Goal: Task Accomplishment & Management: Manage account settings

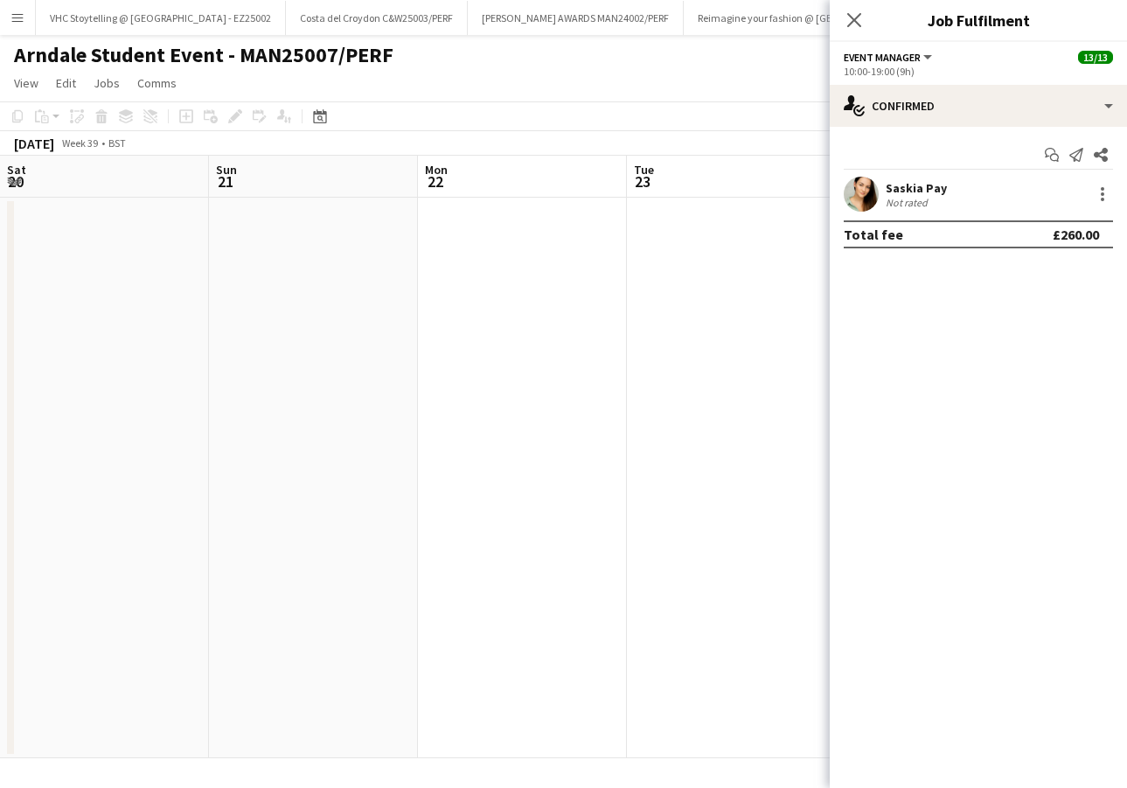
scroll to position [0, 659]
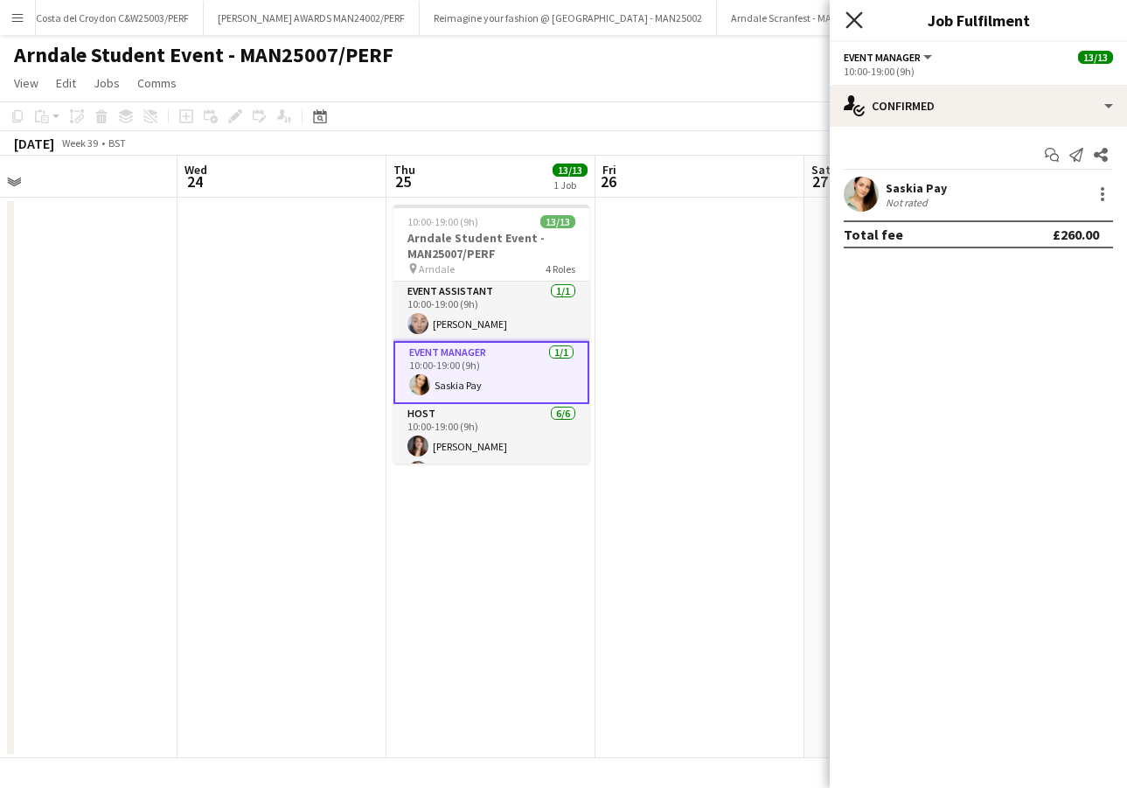
click at [854, 18] on icon at bounding box center [854, 19] width 17 height 17
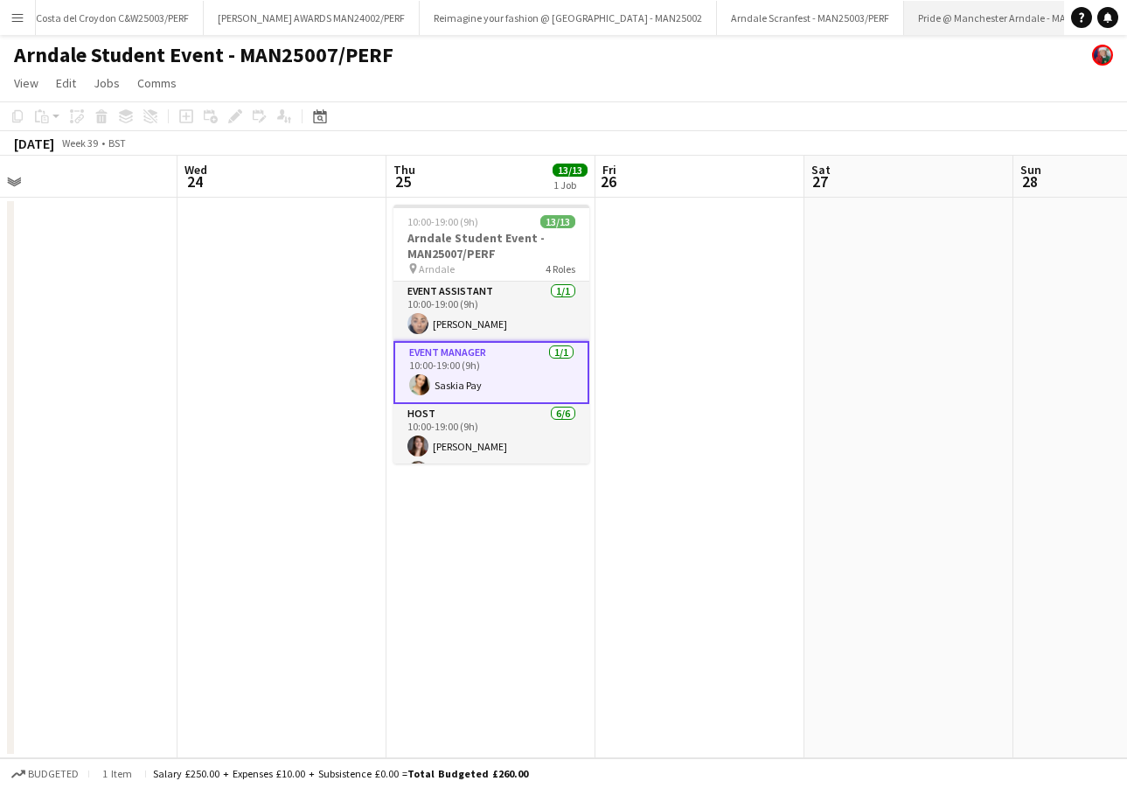
click at [904, 16] on button "Pride @ Manchester Arndale - MAN25004 Close" at bounding box center [1009, 18] width 210 height 34
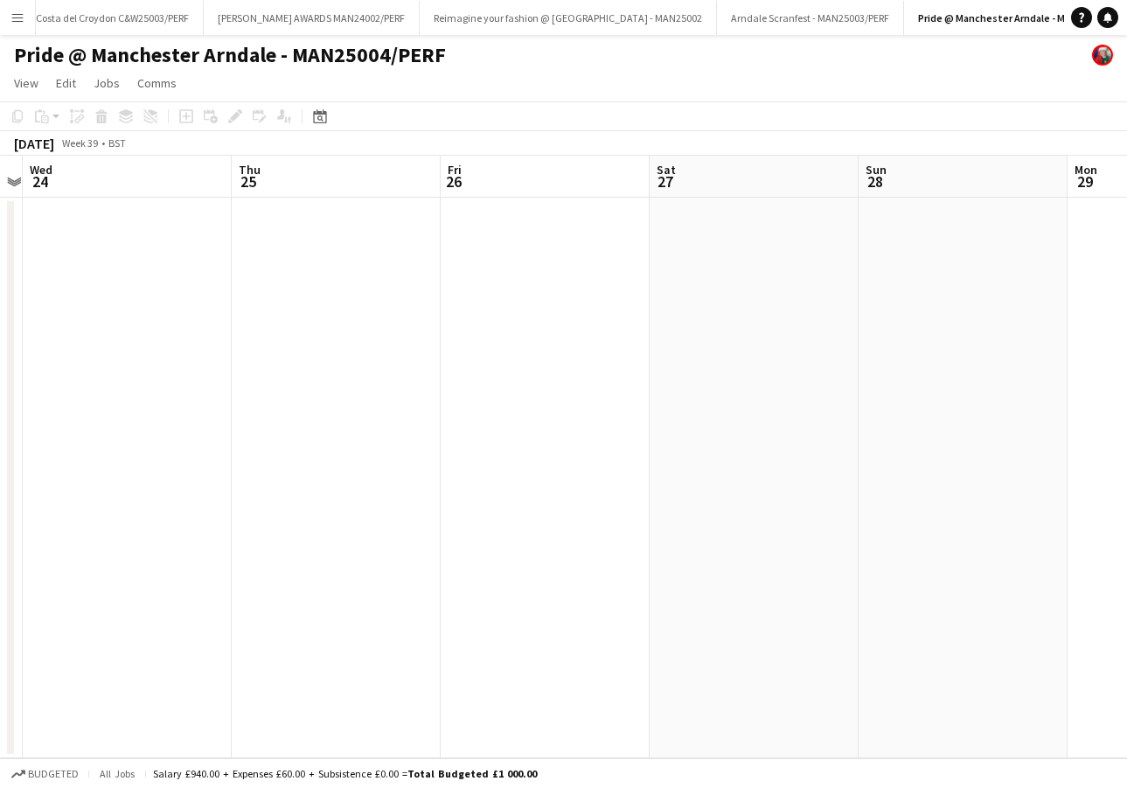
scroll to position [0, 595]
click at [941, 17] on button "Pride @ Manchester Arndale - MAN25004/PERF Close" at bounding box center [1024, 18] width 241 height 34
click at [927, 11] on button "Pride @ Manchester Arndale - MAN25004/PERF Close" at bounding box center [1024, 18] width 241 height 34
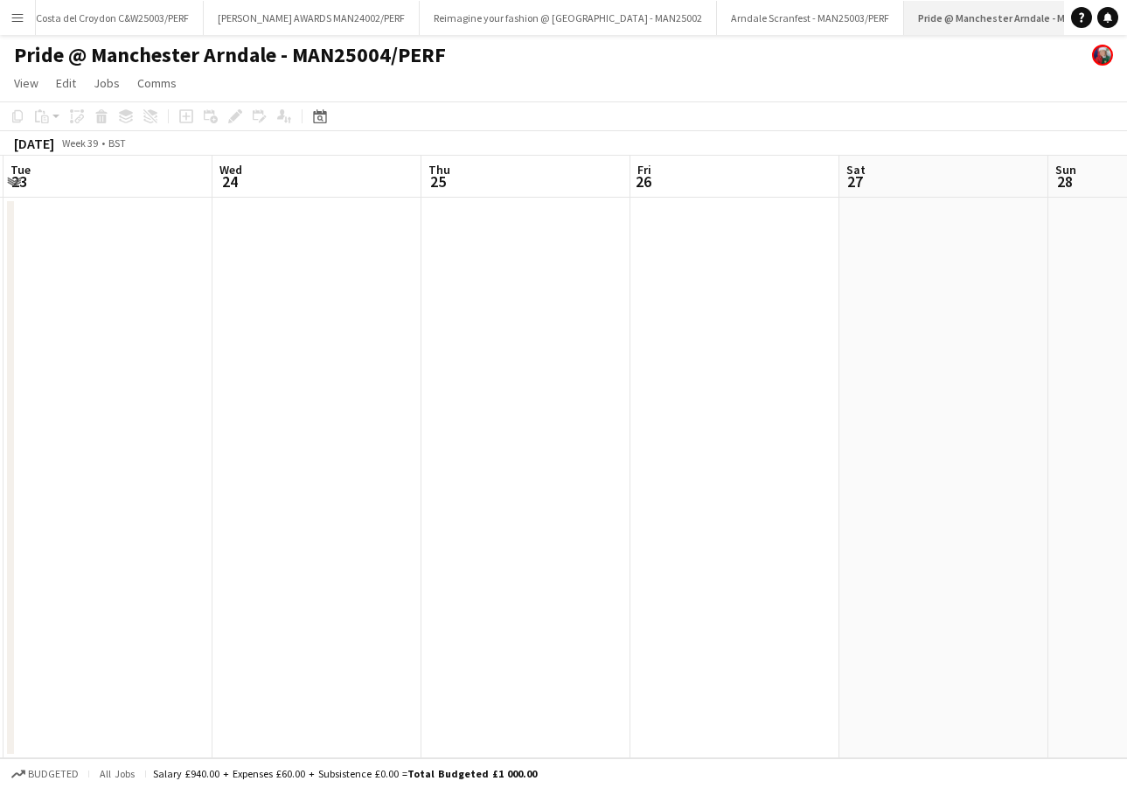
click at [951, 24] on button "Pride @ Manchester Arndale - MAN25004/PERF Close" at bounding box center [1024, 18] width 241 height 34
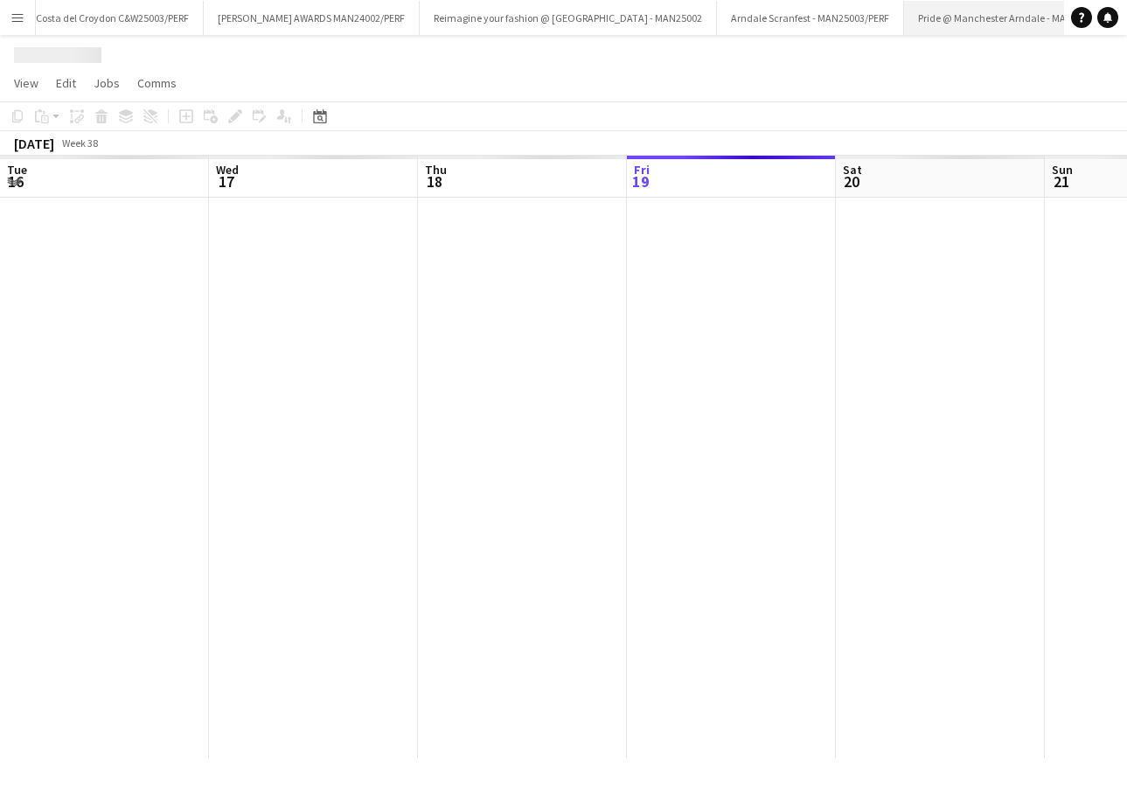
scroll to position [0, 418]
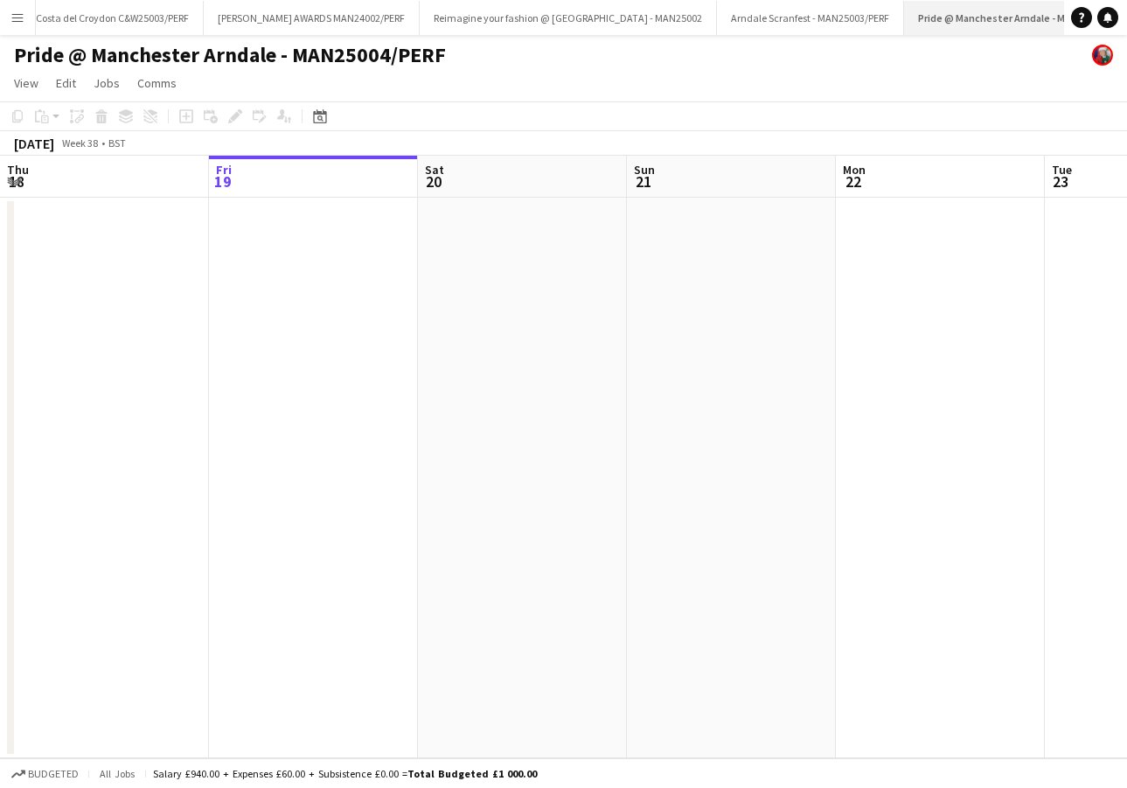
click at [950, 21] on button "Pride @ Manchester Arndale - MAN25004/PERF Close" at bounding box center [1024, 18] width 241 height 34
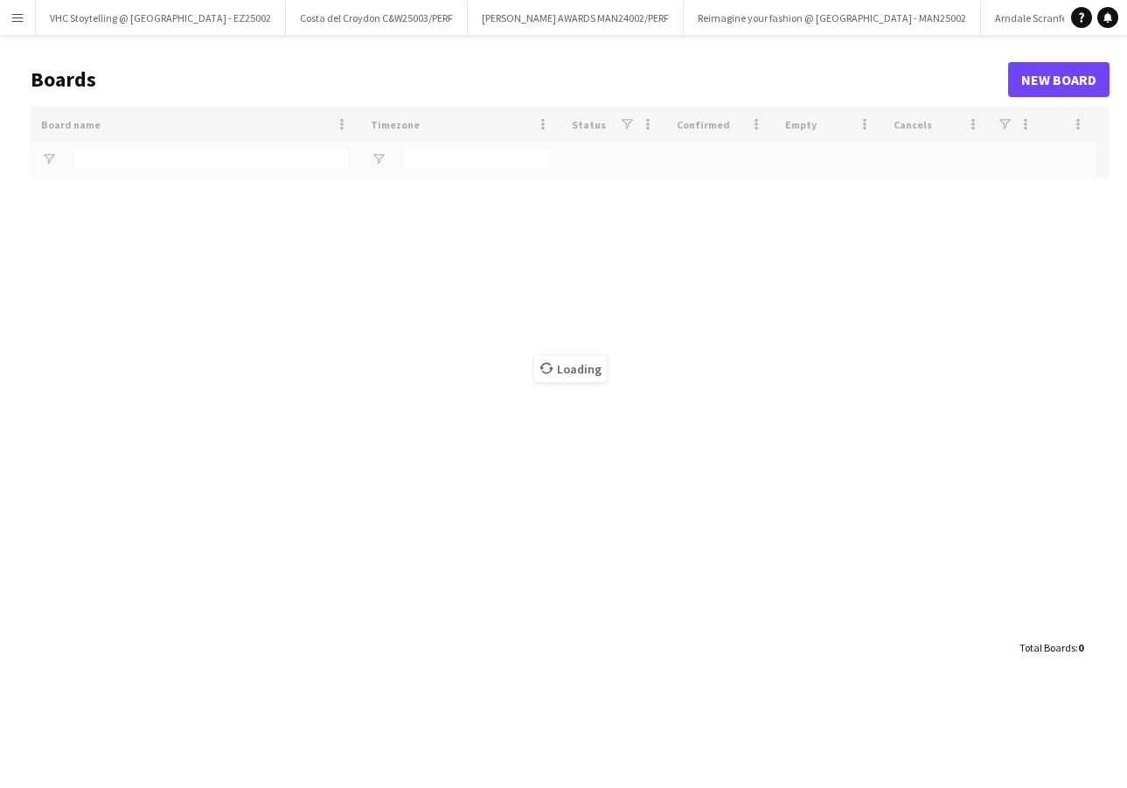
type input "******"
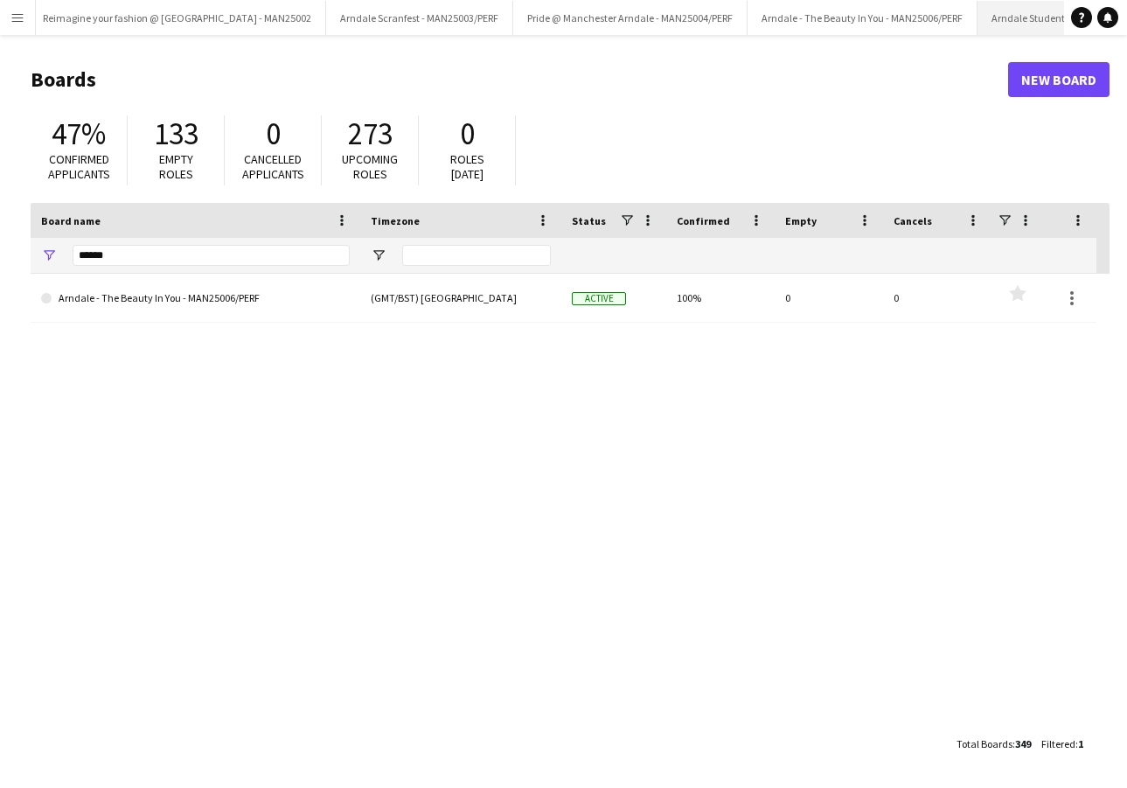
scroll to position [0, 654]
click at [979, 18] on button "Arndale Student Event - MAN25007/PERF Close" at bounding box center [1083, 18] width 208 height 34
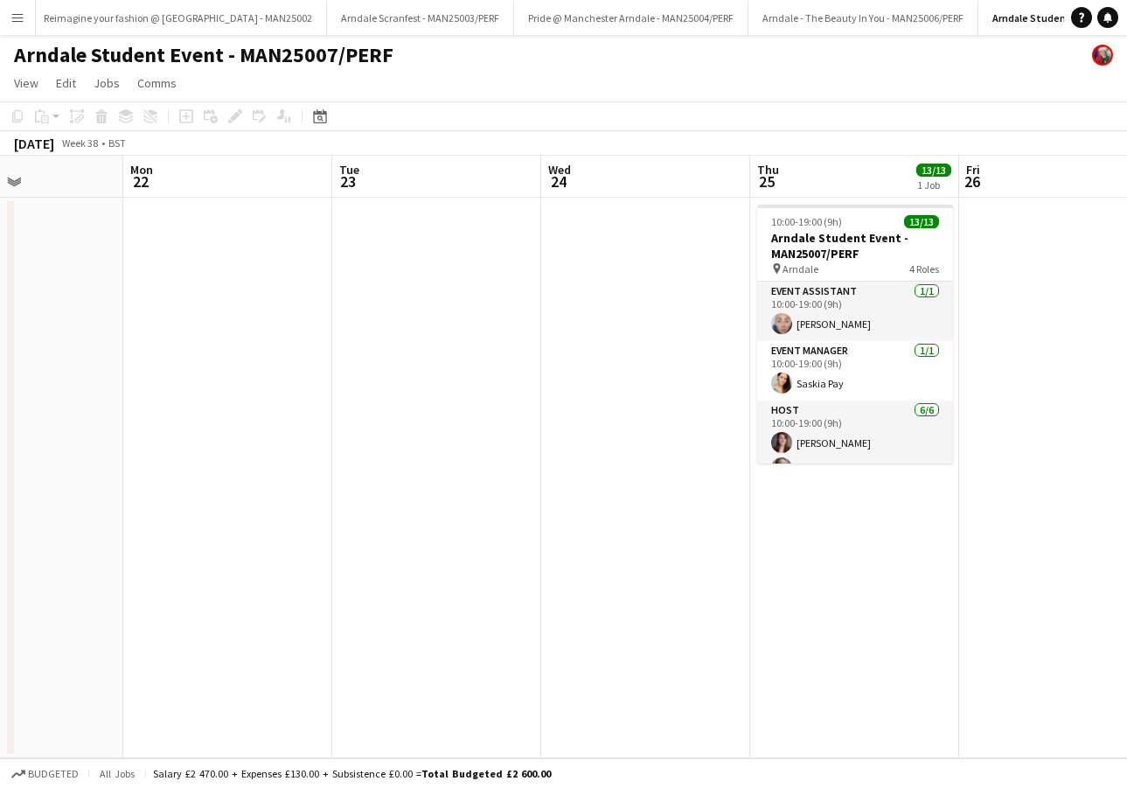
scroll to position [0, 747]
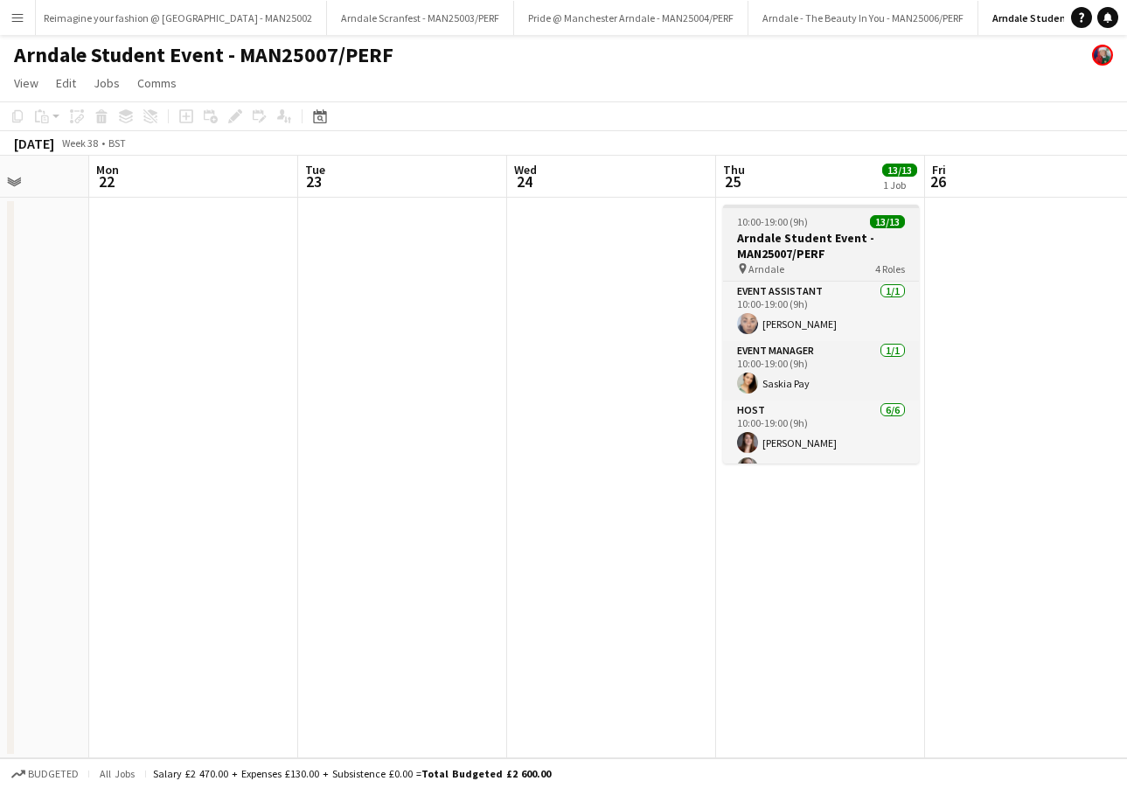
click at [883, 227] on span "13/13" at bounding box center [887, 221] width 35 height 13
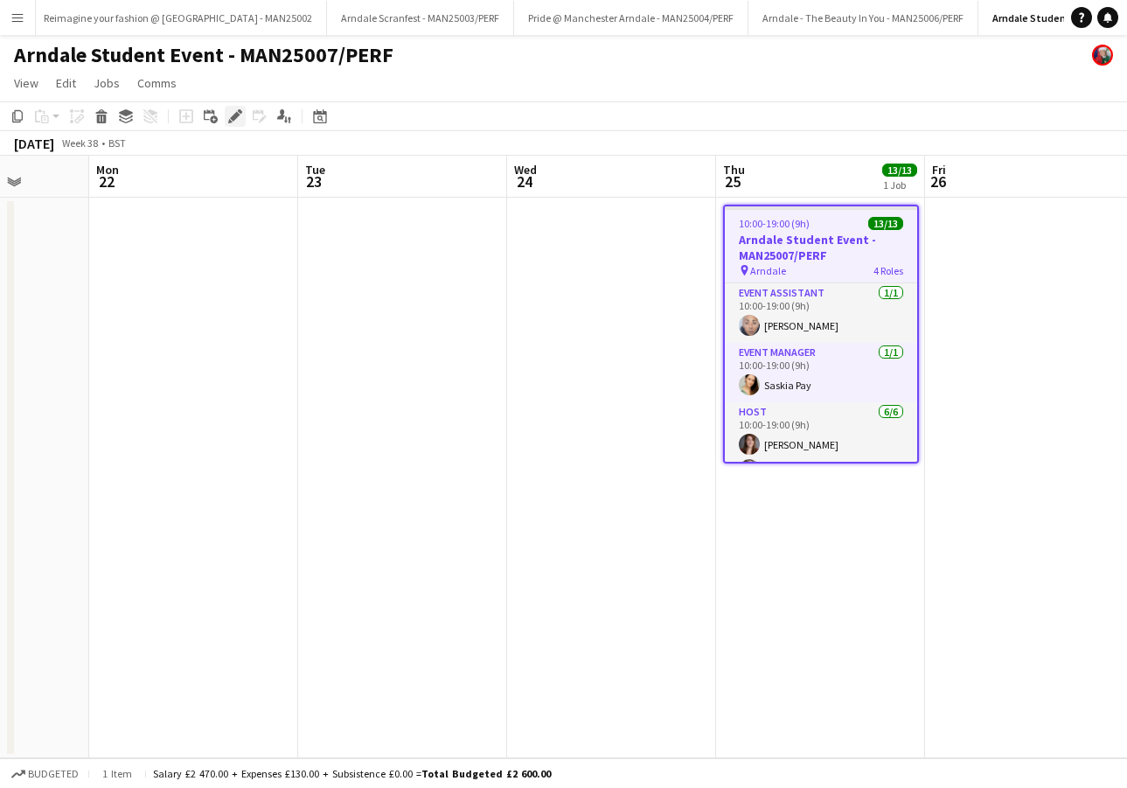
click at [238, 120] on icon "Edit" at bounding box center [235, 116] width 14 height 14
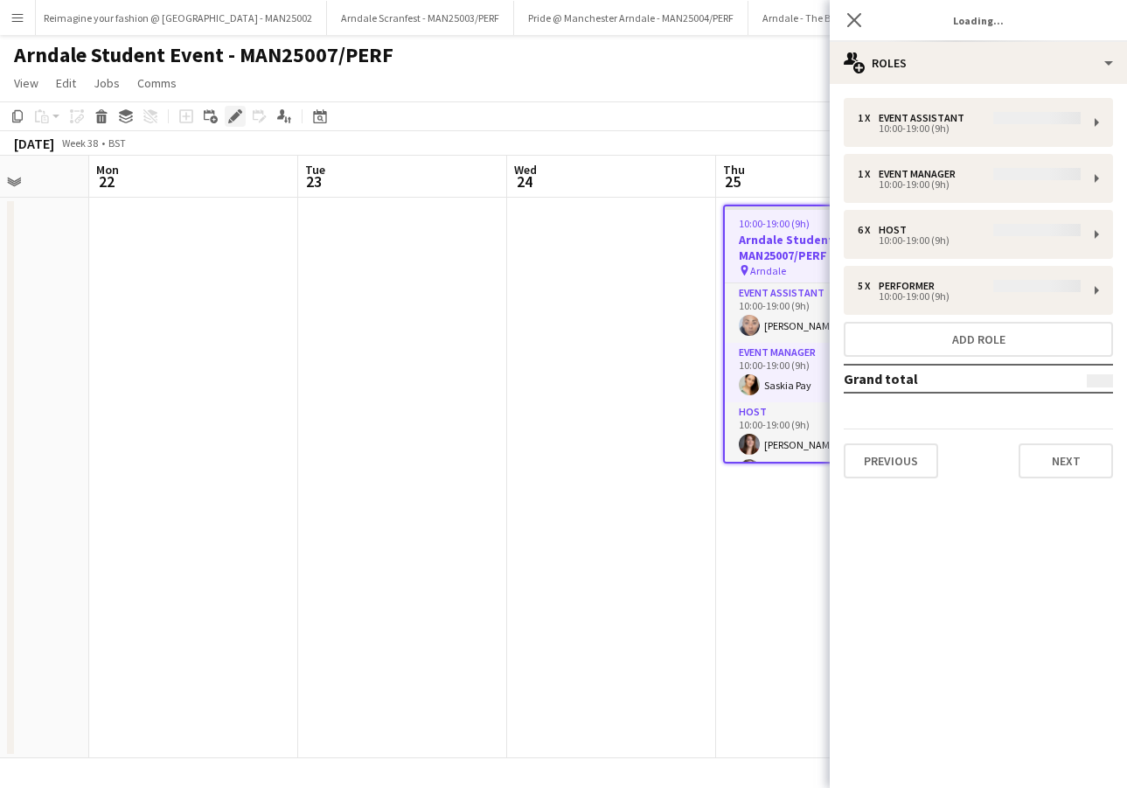
type input "**********"
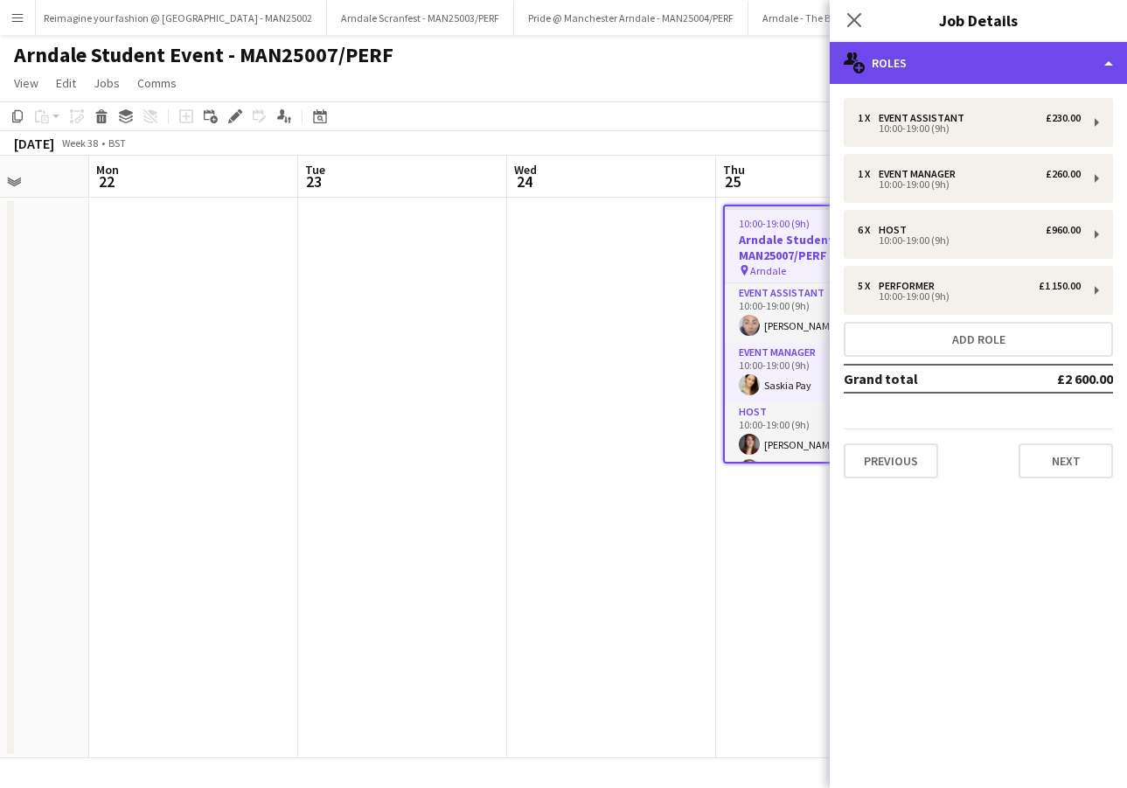
click at [912, 63] on div "multiple-users-add Roles" at bounding box center [978, 63] width 297 height 42
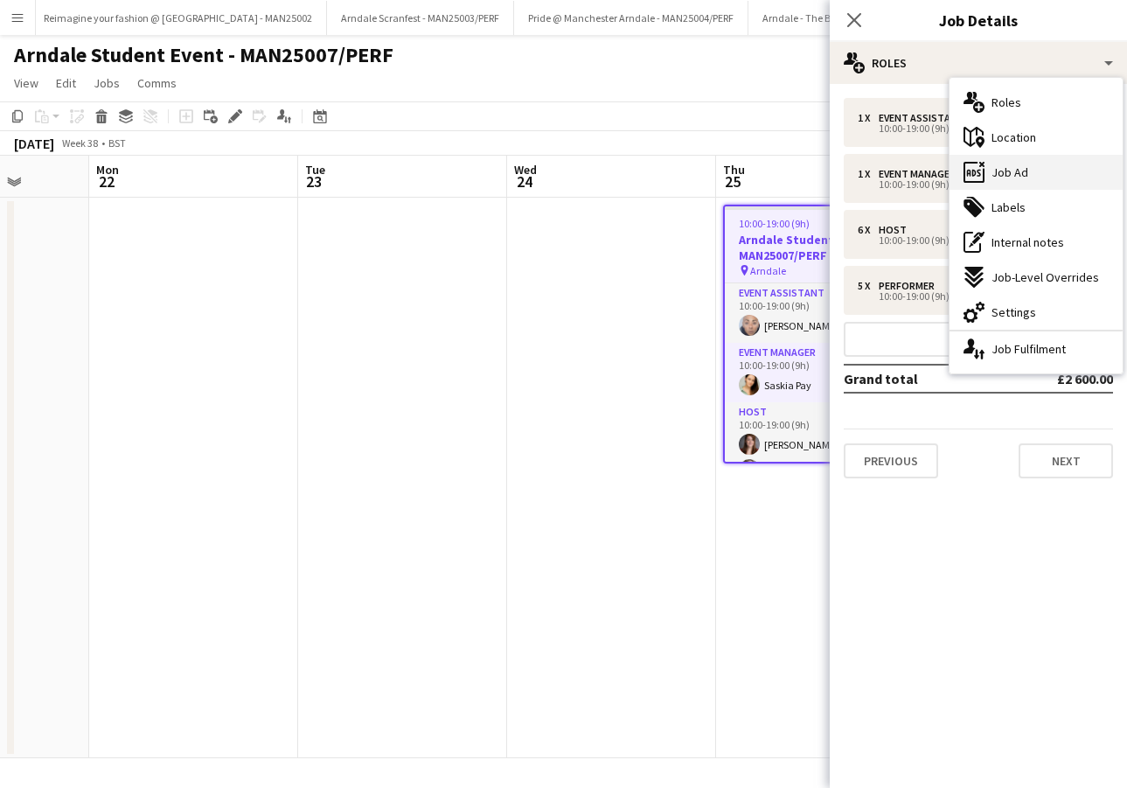
click at [979, 169] on icon "ads-window" at bounding box center [974, 172] width 21 height 21
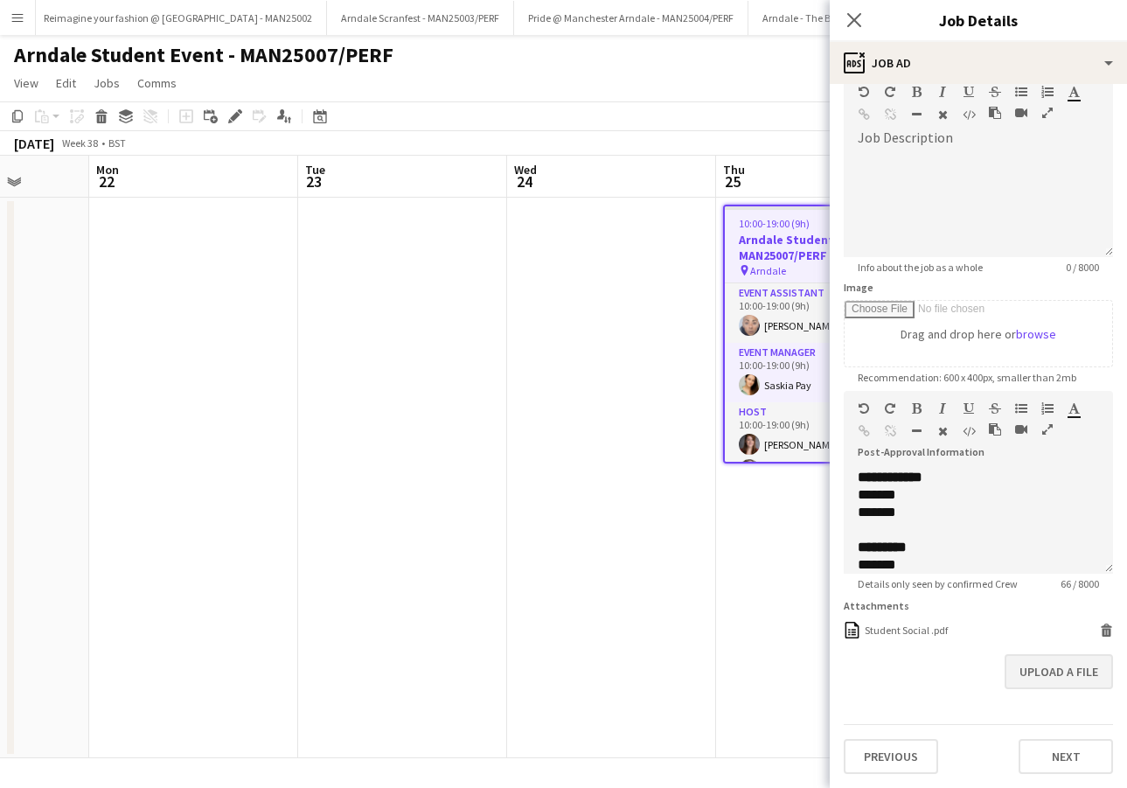
scroll to position [91, 0]
click at [1065, 668] on button "Upload a file" at bounding box center [1059, 671] width 108 height 35
click at [1057, 679] on button "Upload a file" at bounding box center [1059, 671] width 108 height 35
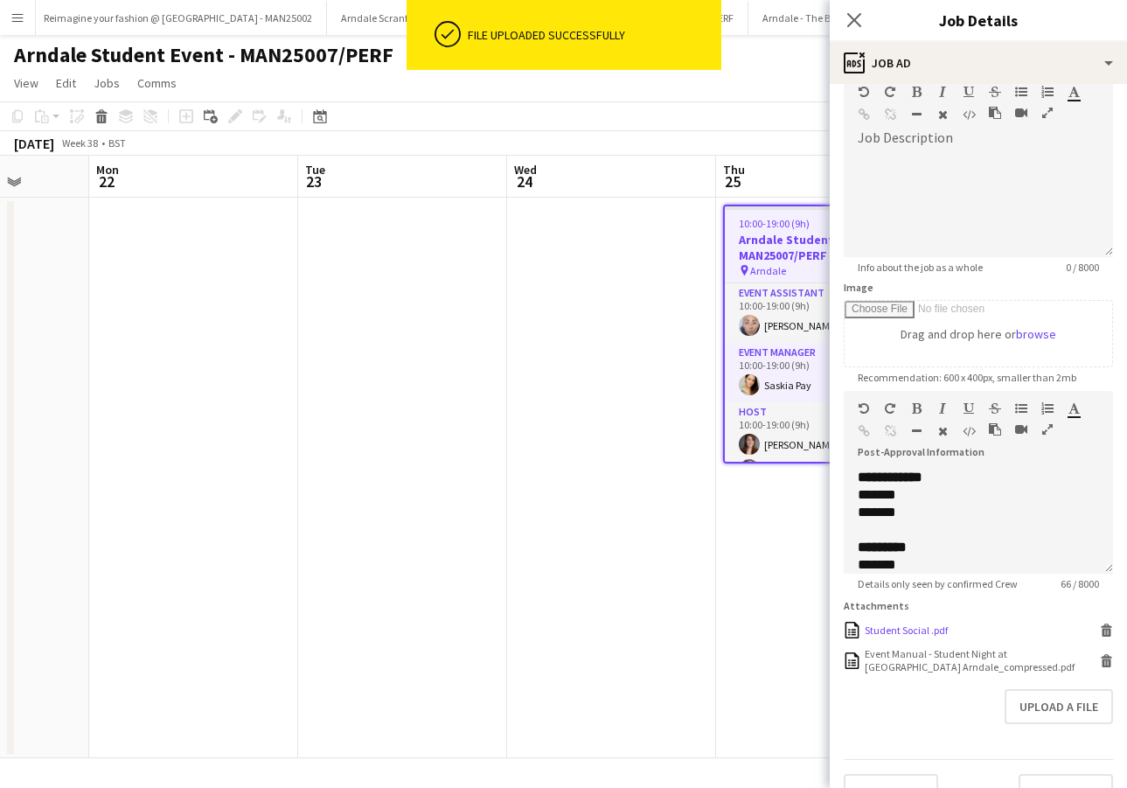
click at [924, 631] on div "Student Social .pdf" at bounding box center [906, 630] width 83 height 13
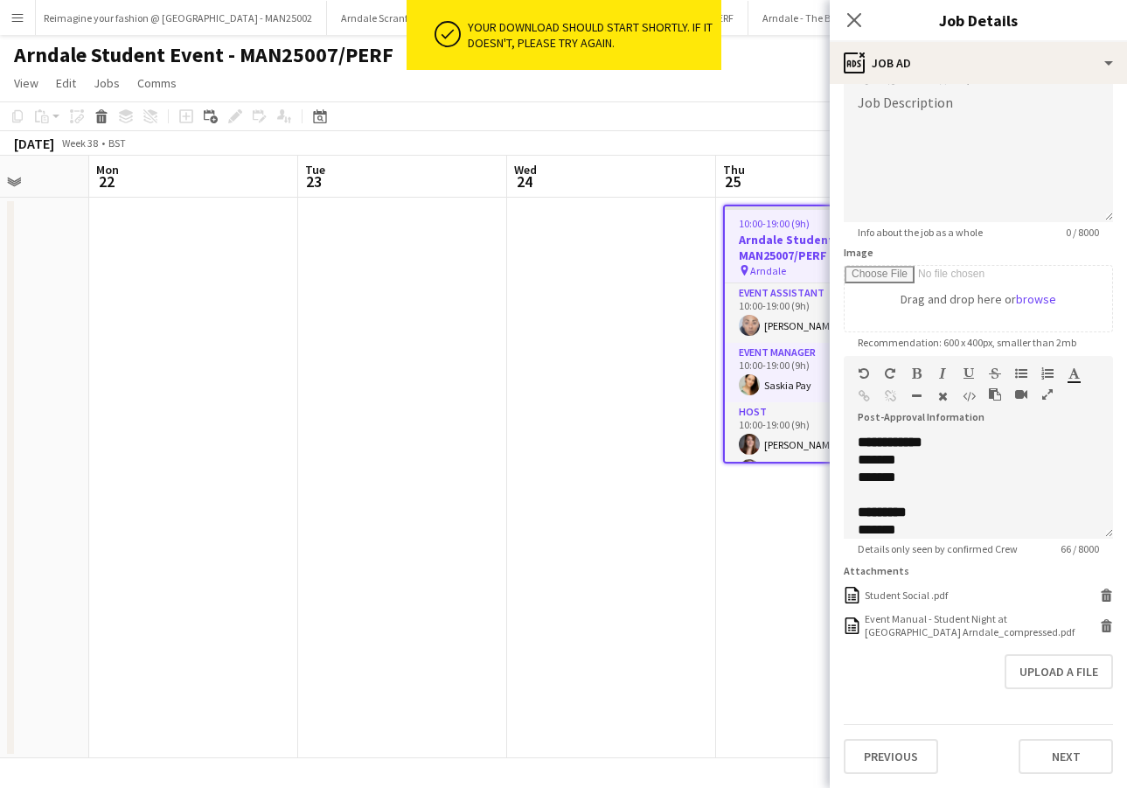
scroll to position [126, 0]
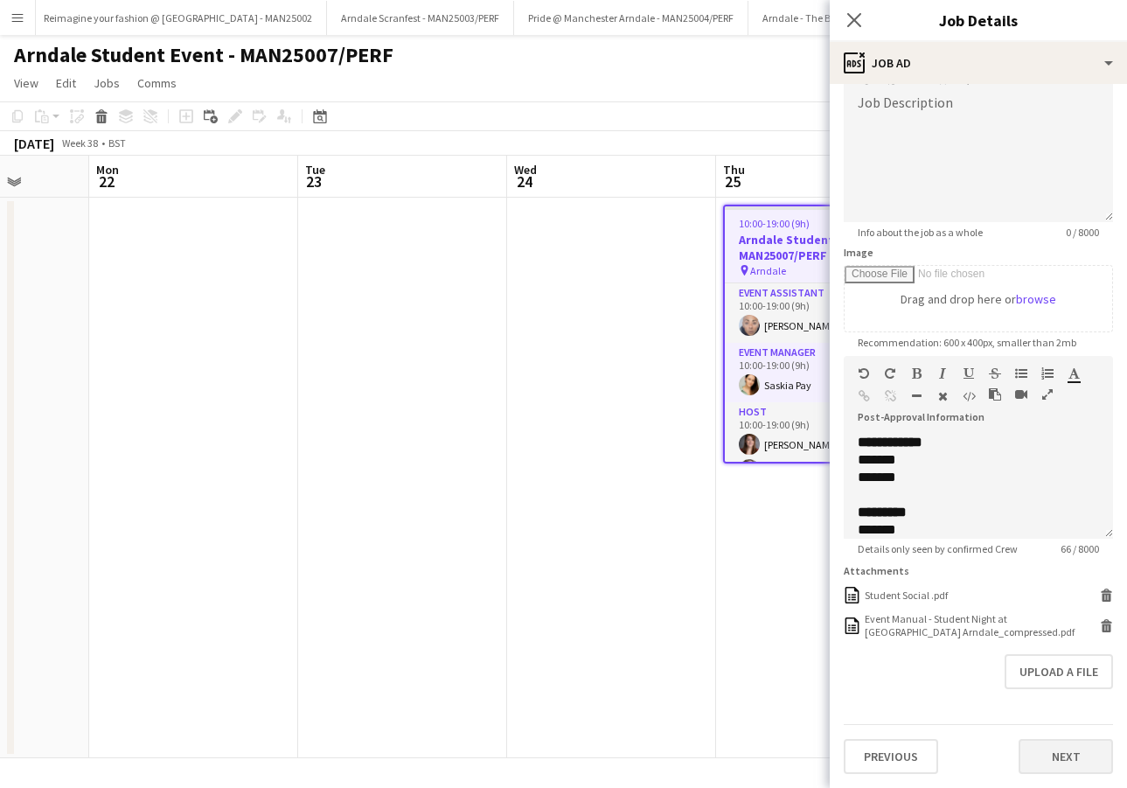
click at [1046, 749] on button "Next" at bounding box center [1066, 756] width 94 height 35
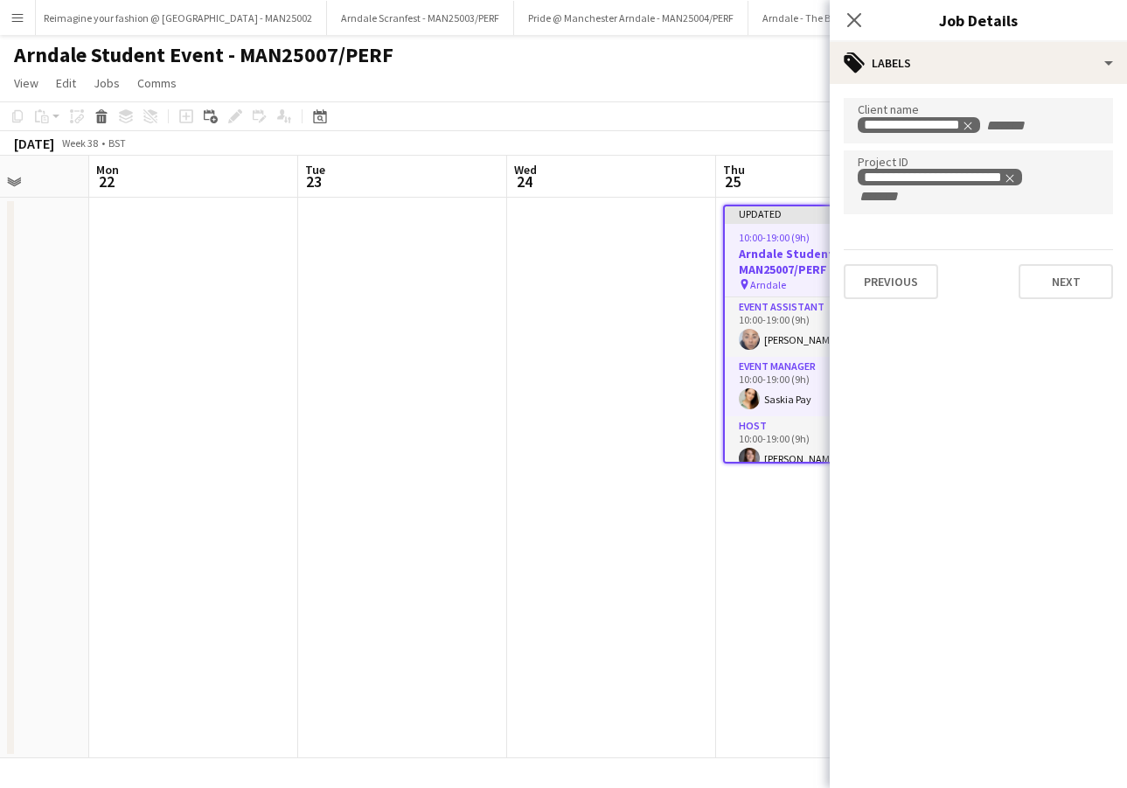
scroll to position [0, 0]
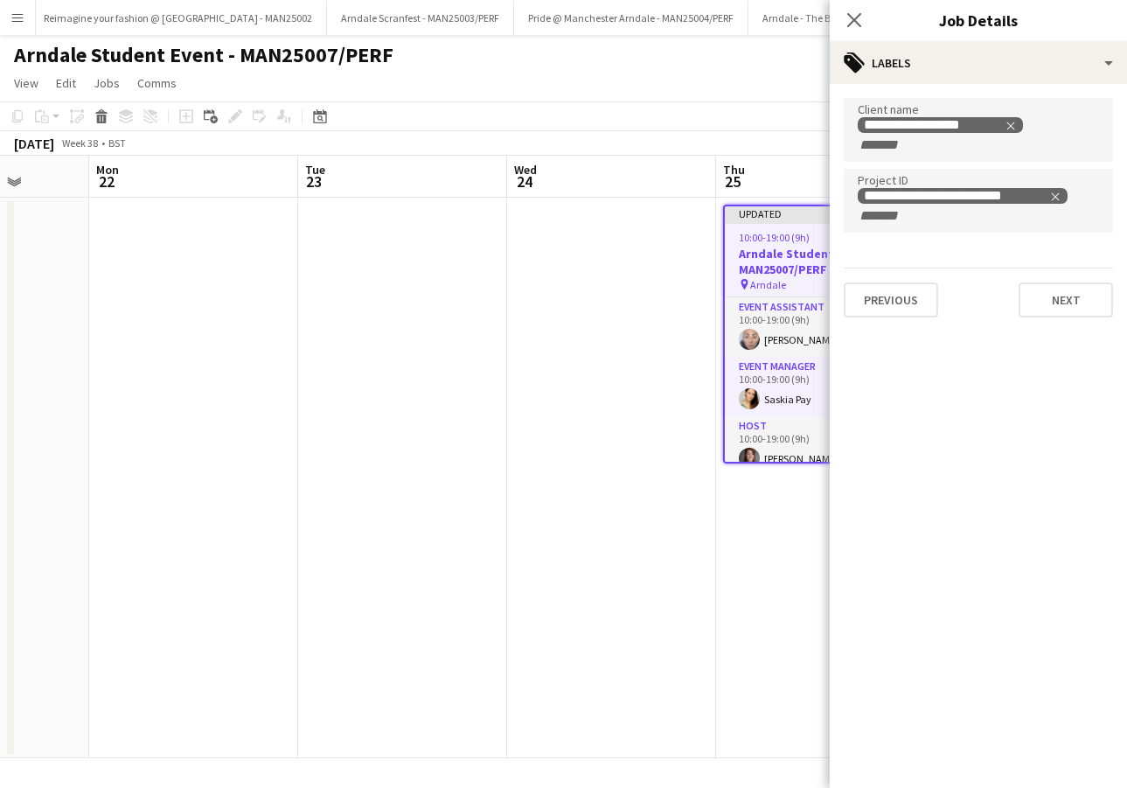
click at [749, 104] on app-toolbar "Copy Paste Paste Command V Paste with crew Command Shift V Paste linked Job [GE…" at bounding box center [563, 116] width 1127 height 30
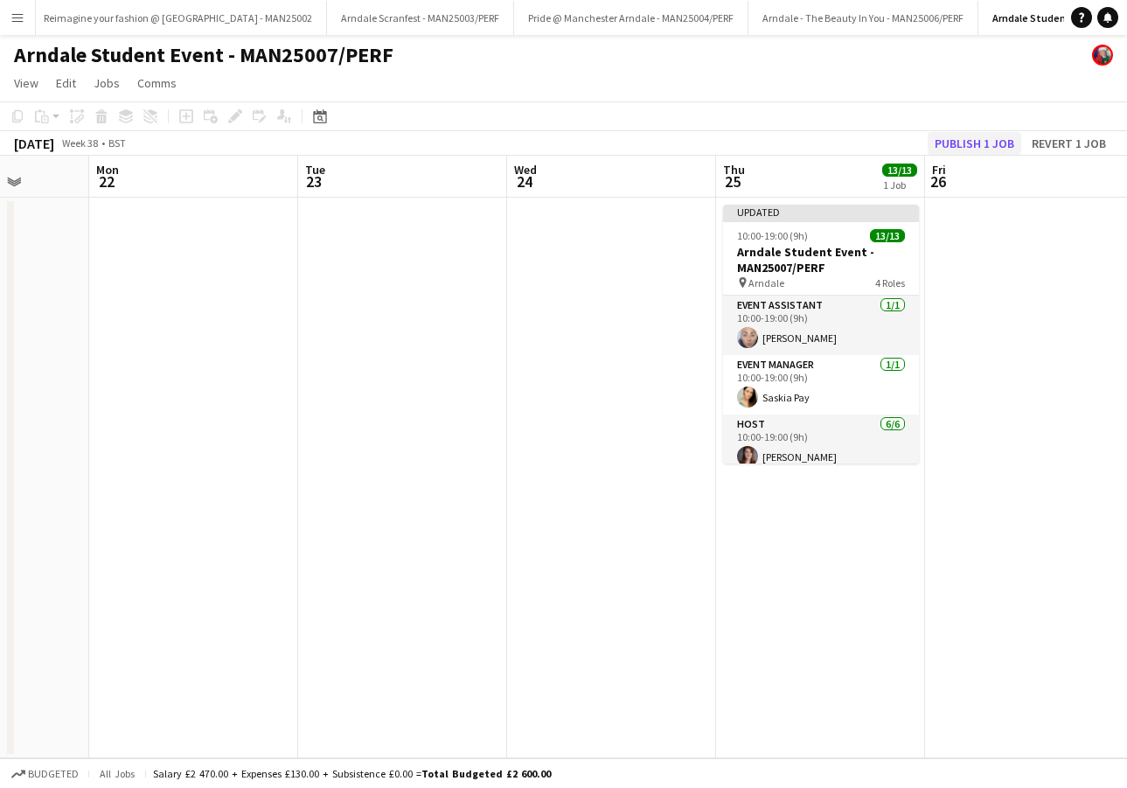
click at [960, 147] on button "Publish 1 job" at bounding box center [975, 143] width 94 height 23
